Goal: Information Seeking & Learning: Check status

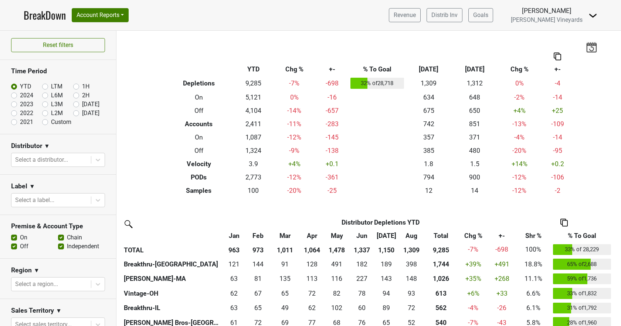
scroll to position [185, 0]
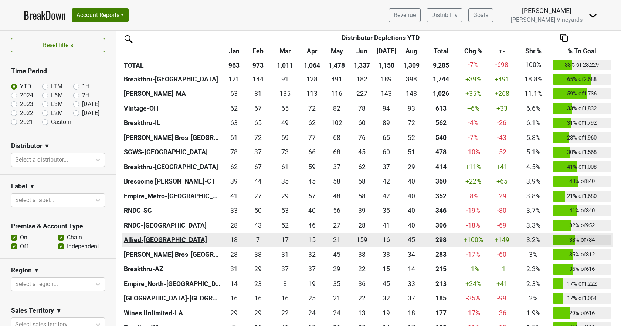
click at [149, 236] on th "Allied-[GEOGRAPHIC_DATA]" at bounding box center [172, 239] width 100 height 15
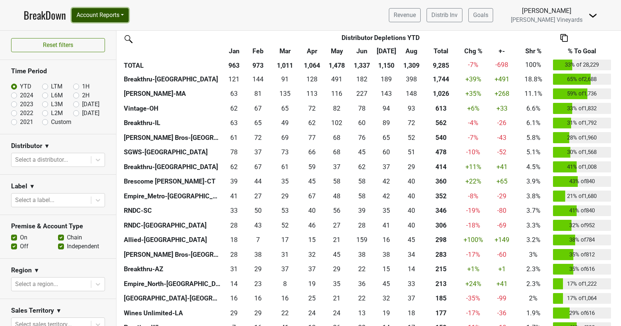
click at [91, 16] on button "Account Reports" at bounding box center [100, 15] width 57 height 14
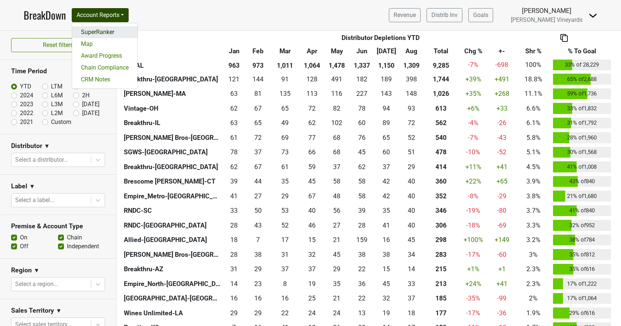
click at [90, 31] on link "SuperRanker" at bounding box center [104, 32] width 65 height 12
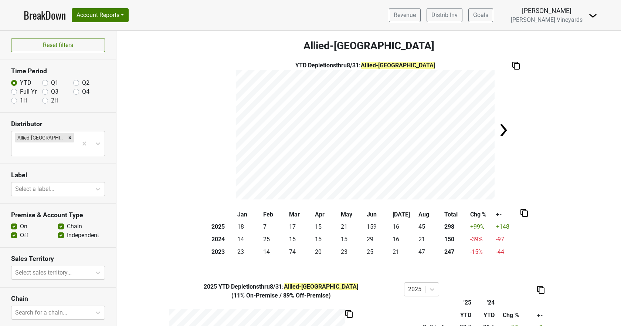
click at [498, 128] on img at bounding box center [503, 130] width 15 height 15
click at [223, 128] on img at bounding box center [227, 130] width 15 height 15
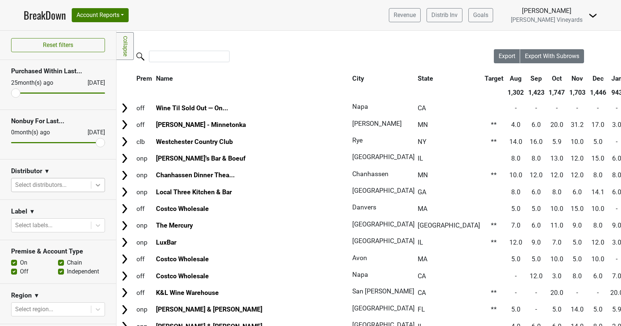
click at [91, 189] on div at bounding box center [97, 184] width 13 height 13
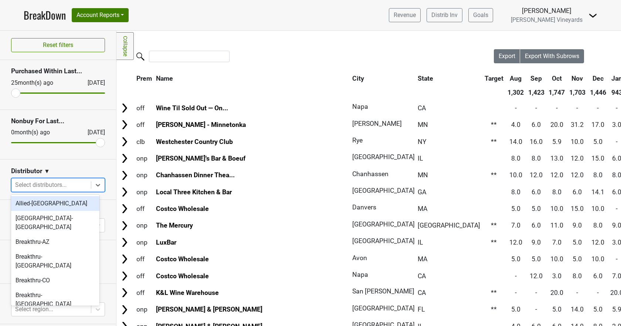
click at [84, 206] on div "Allied-[GEOGRAPHIC_DATA]" at bounding box center [55, 203] width 88 height 15
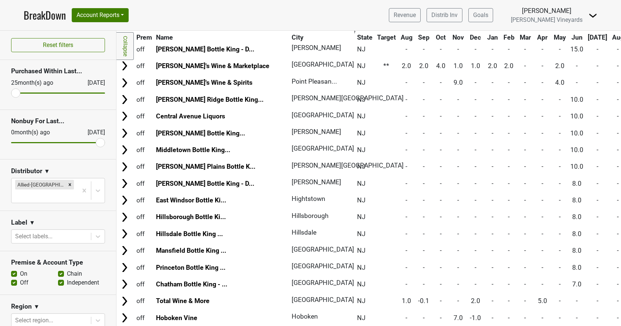
scroll to position [18, 0]
